Goal: Check status: Check status

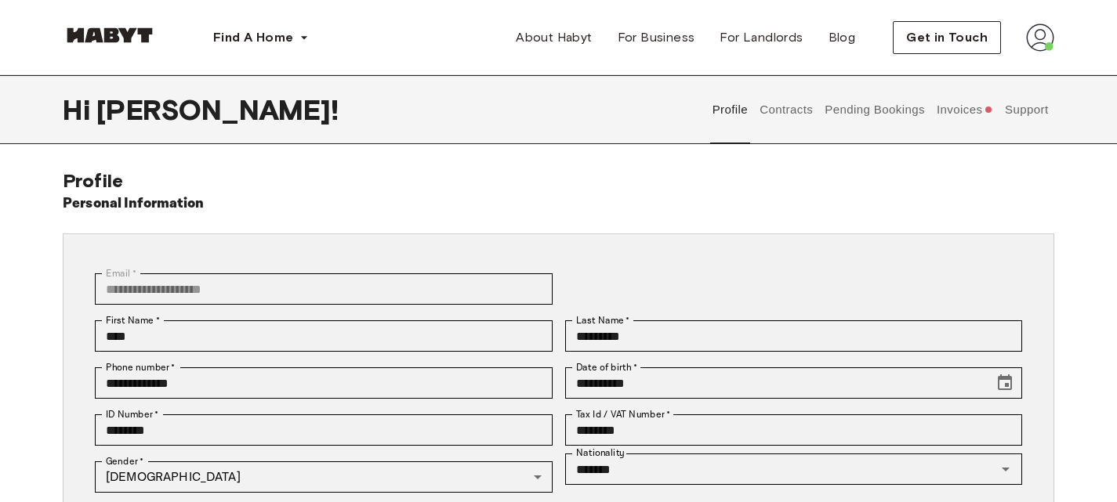
click at [953, 119] on button "Invoices" at bounding box center [964, 109] width 60 height 69
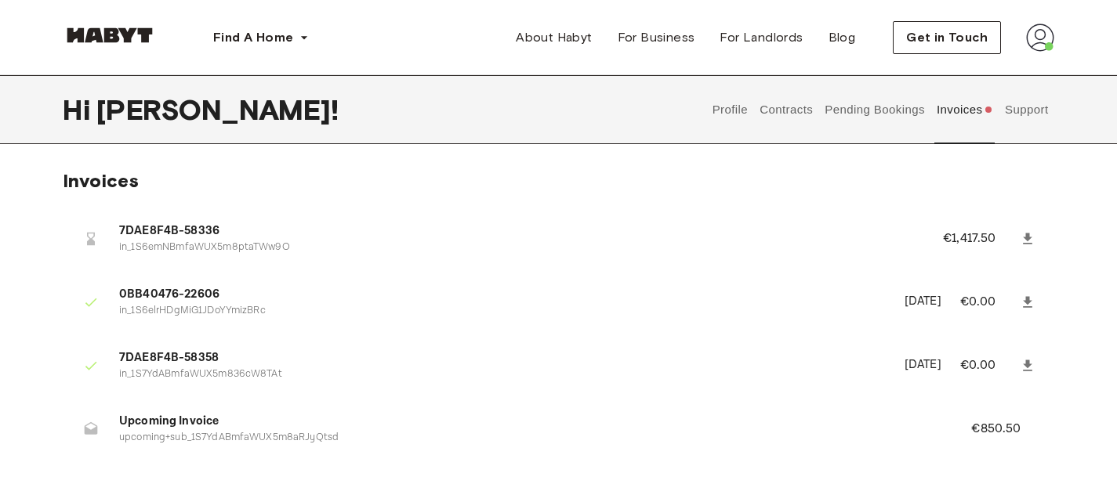
click at [1036, 31] on img at bounding box center [1040, 38] width 28 height 28
click at [990, 71] on span "Profile" at bounding box center [992, 73] width 39 height 19
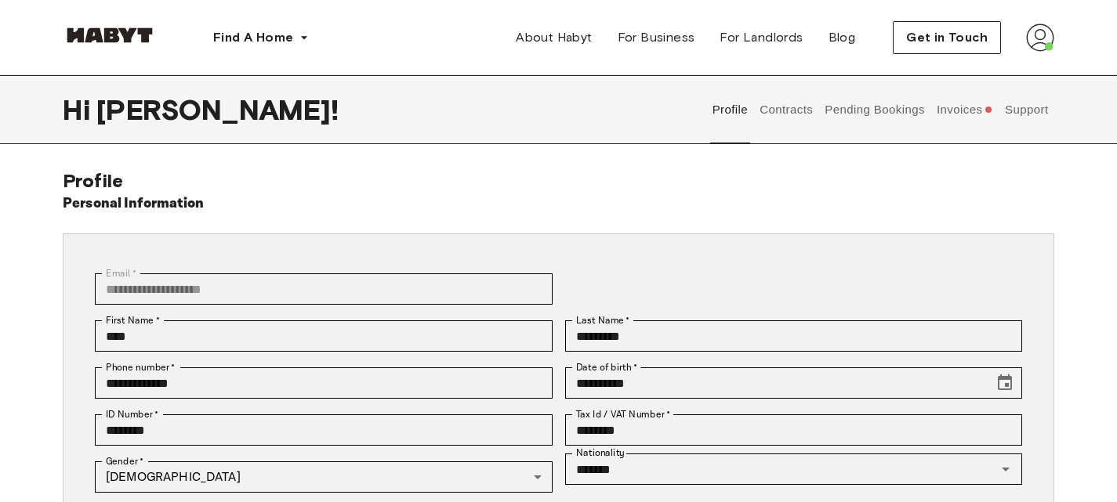
click at [979, 110] on button "Invoices" at bounding box center [964, 109] width 60 height 69
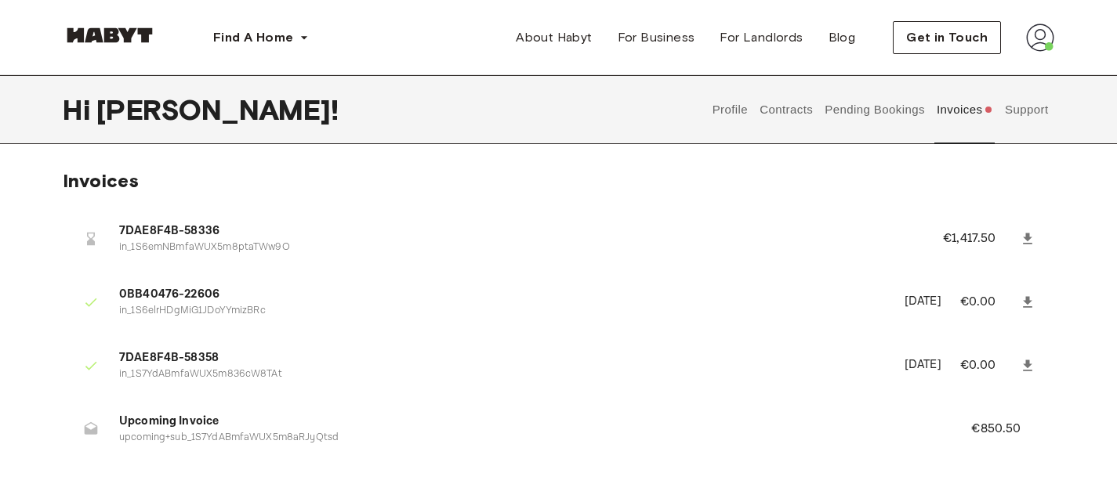
click at [258, 239] on span "7DAE8F4B-58336" at bounding box center [512, 232] width 786 height 18
click at [988, 108] on span "user profile tabs" at bounding box center [988, 110] width 6 height 6
click at [870, 112] on button "Pending Bookings" at bounding box center [875, 109] width 104 height 69
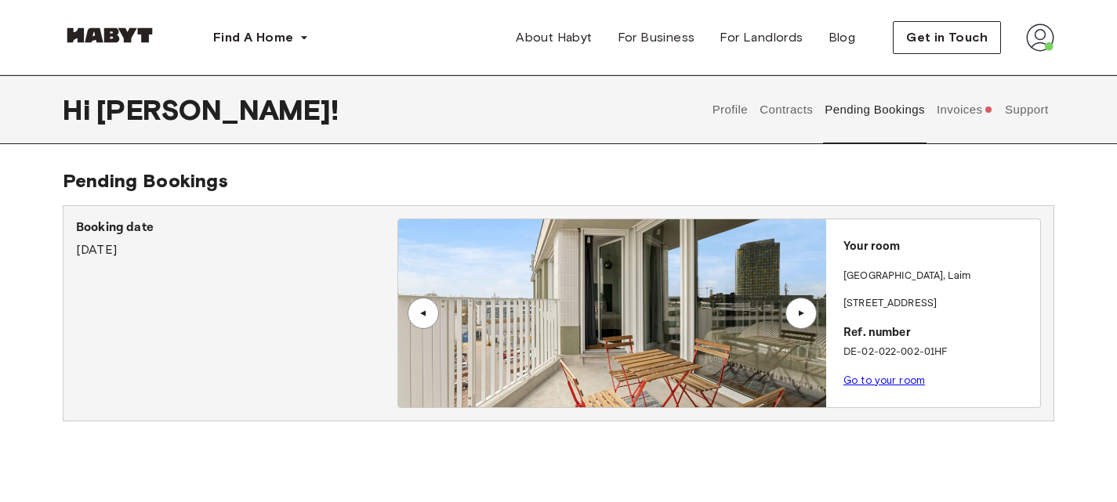
click at [814, 100] on button "Contracts" at bounding box center [786, 109] width 57 height 69
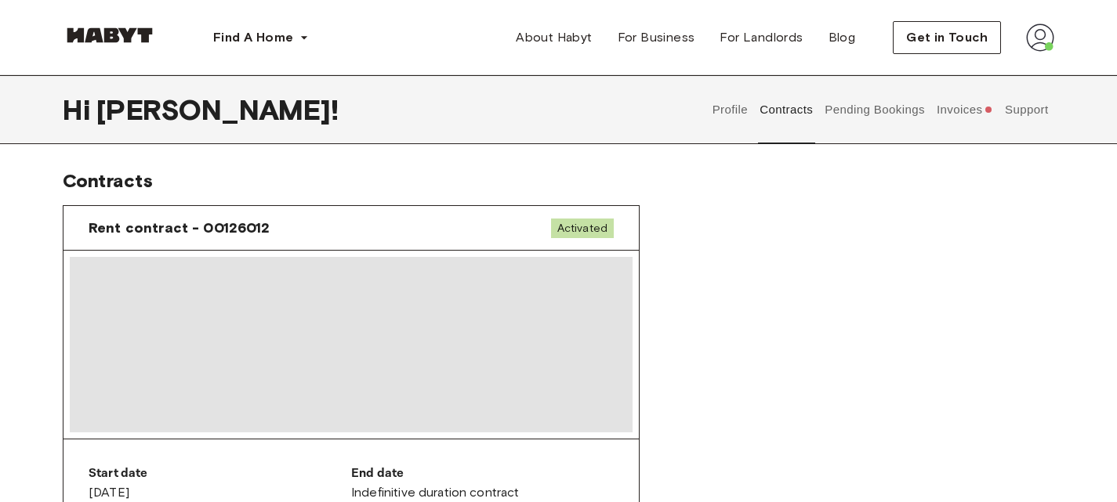
click at [859, 105] on button "Pending Bookings" at bounding box center [875, 109] width 104 height 69
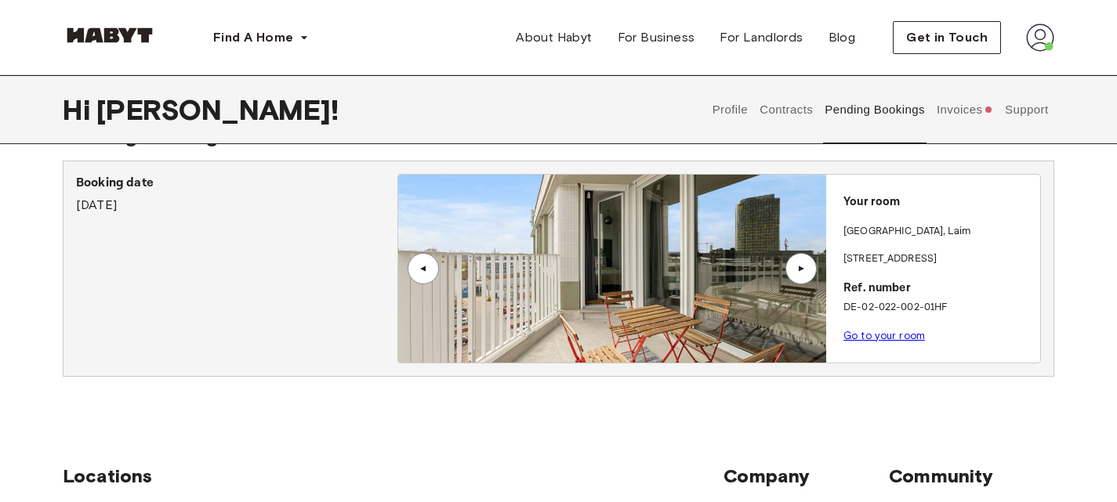
scroll to position [44, 0]
